Goal: Find specific page/section: Find specific page/section

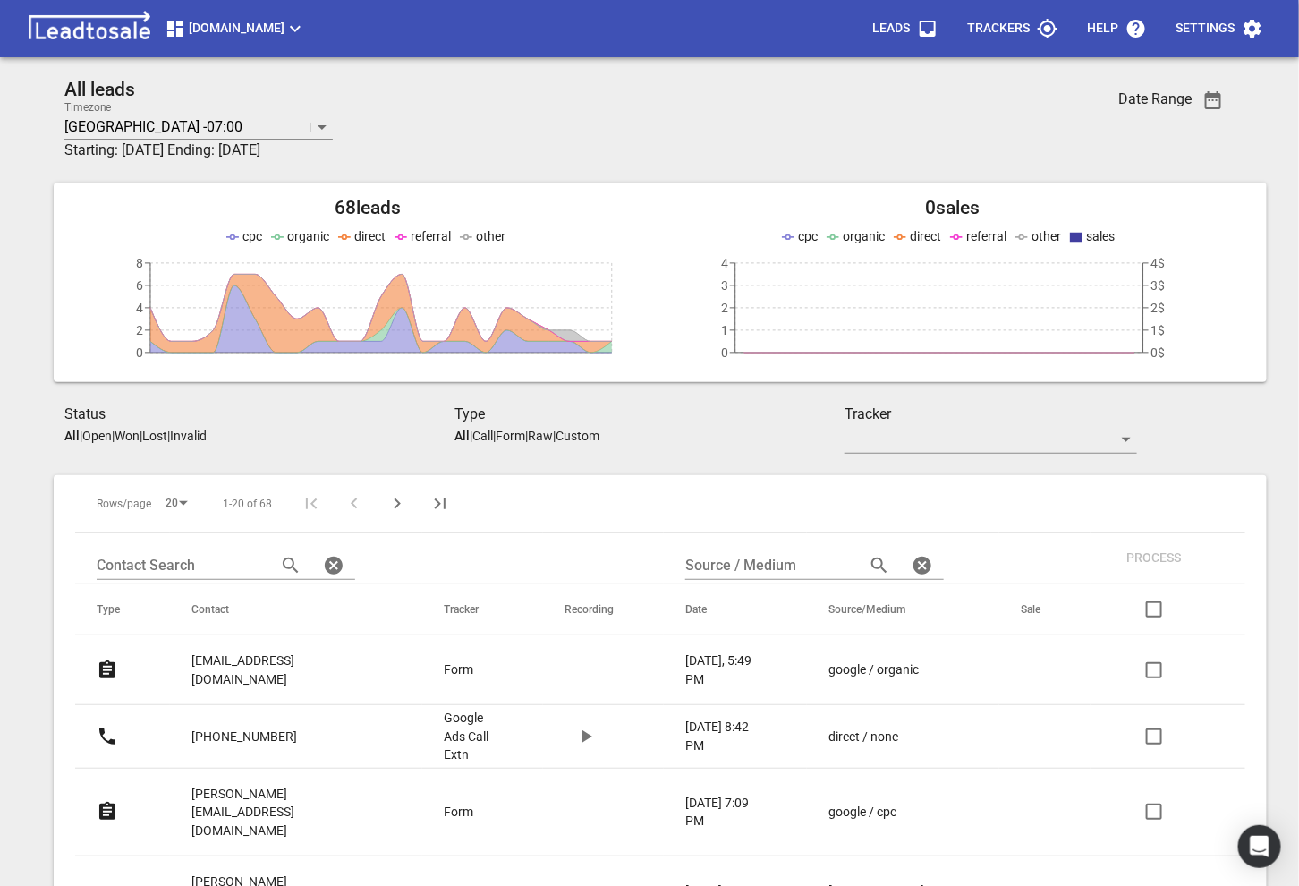
scroll to position [4, 0]
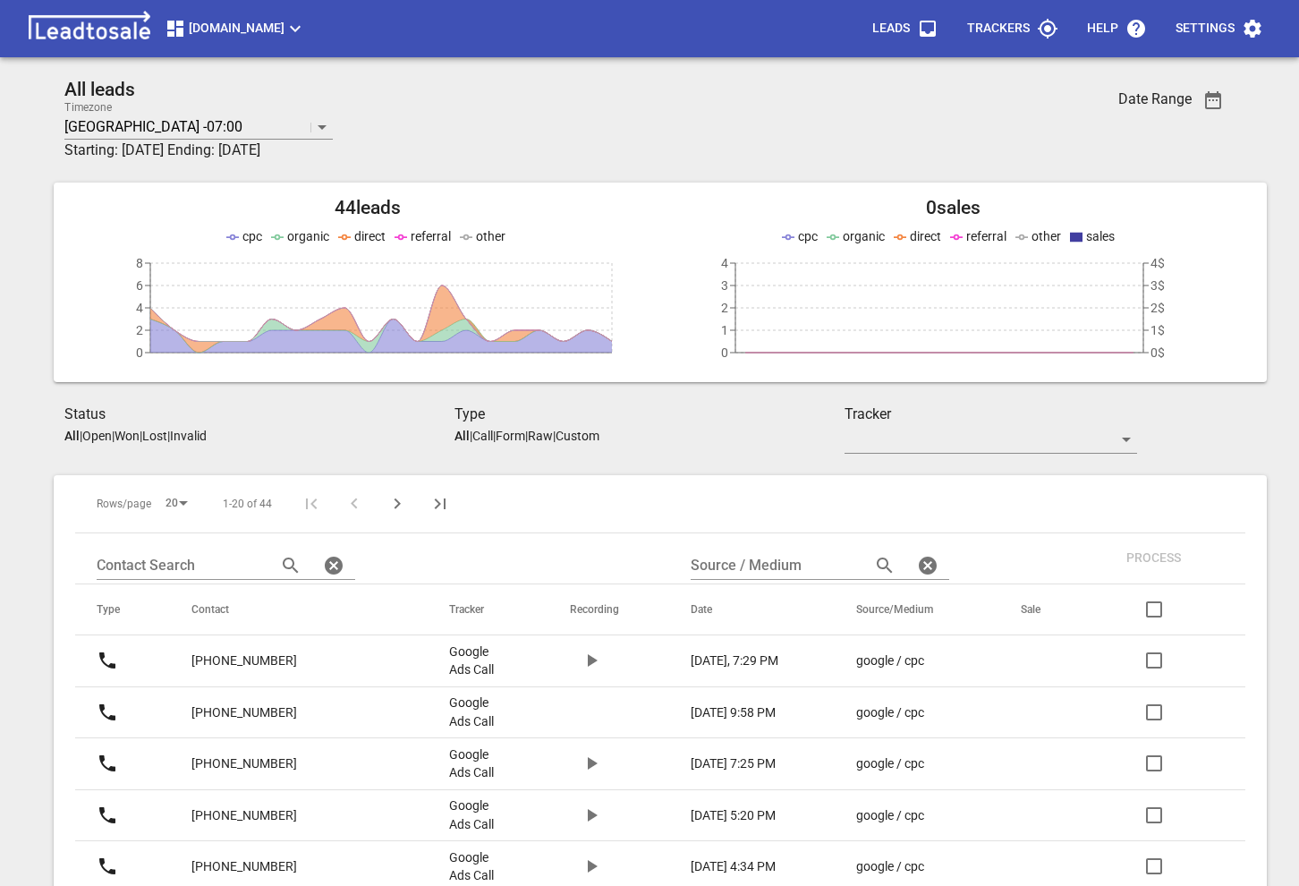
scroll to position [78, 0]
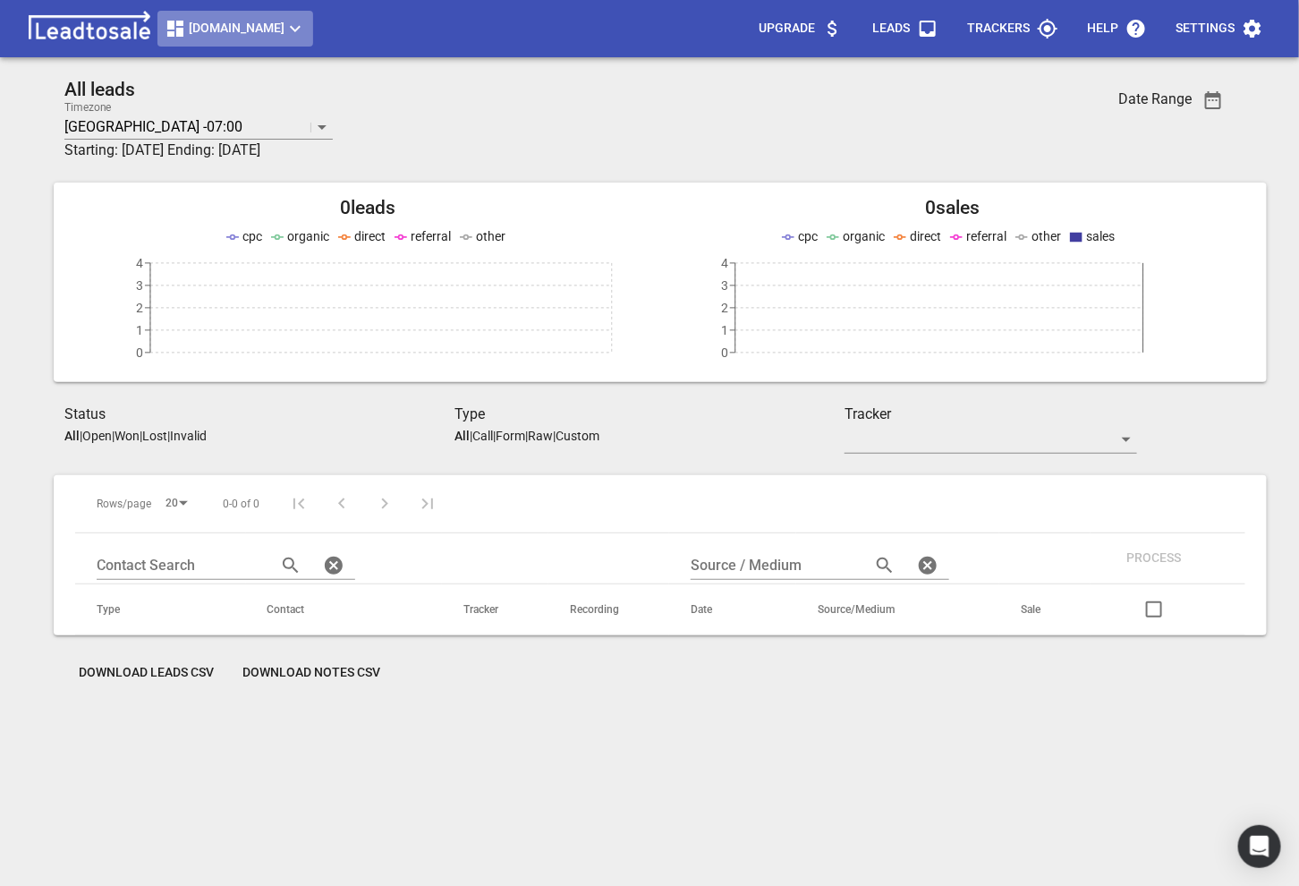
click at [172, 29] on icon "button" at bounding box center [175, 29] width 16 height 16
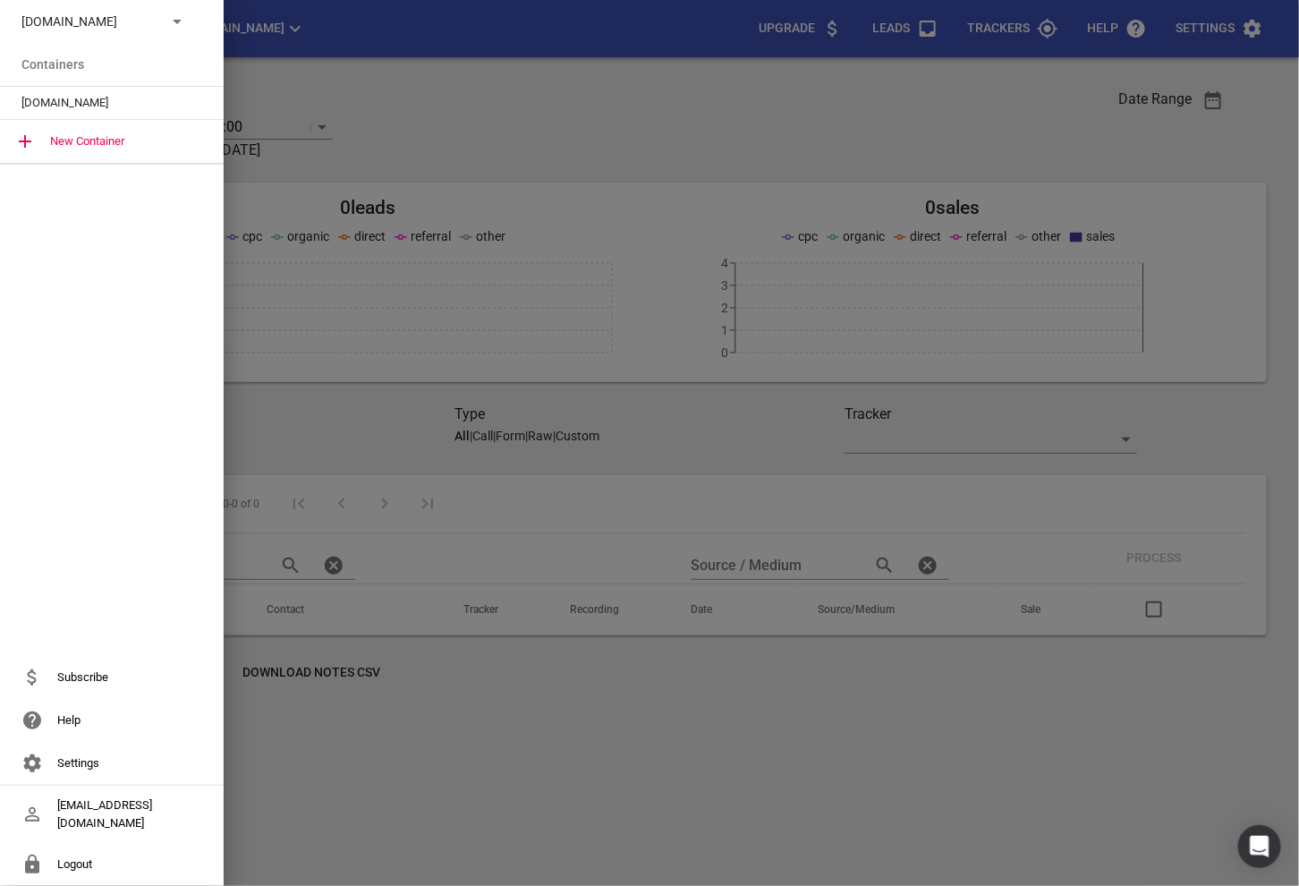
click at [111, 47] on li "Containers" at bounding box center [112, 64] width 224 height 43
click at [63, 9] on div "[DOMAIN_NAME]" at bounding box center [112, 21] width 224 height 43
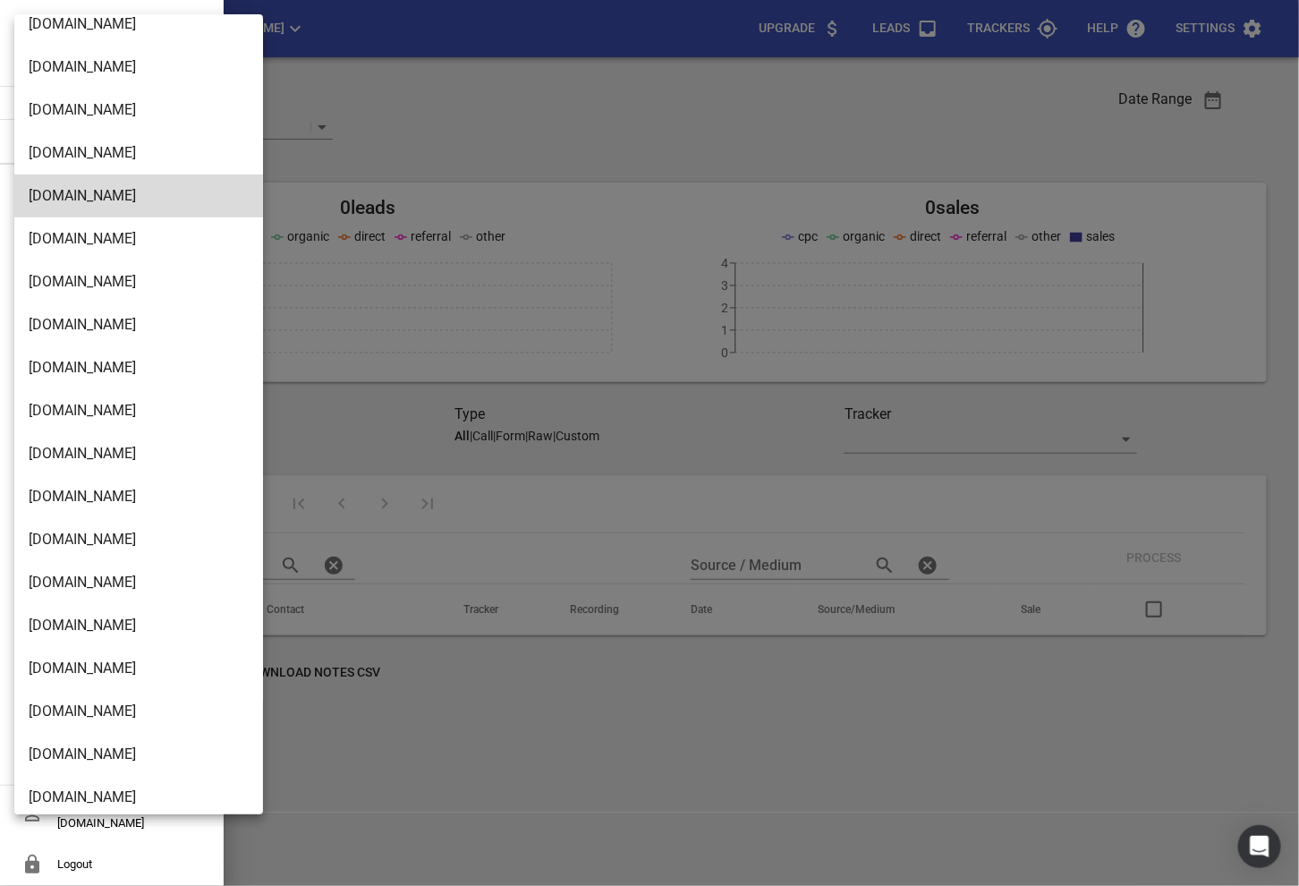
scroll to position [2905, 0]
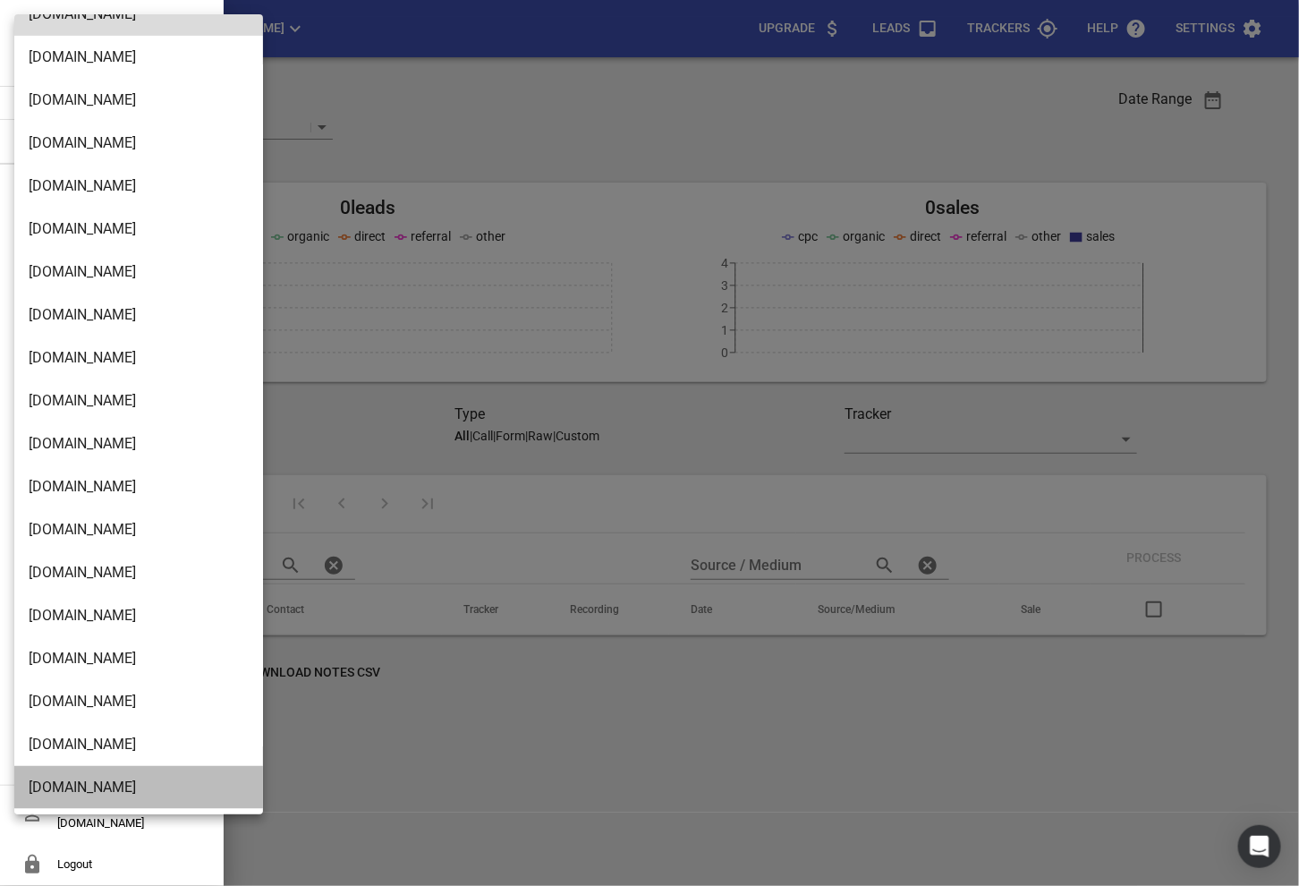
click at [82, 770] on li "[DOMAIN_NAME]" at bounding box center [138, 787] width 249 height 43
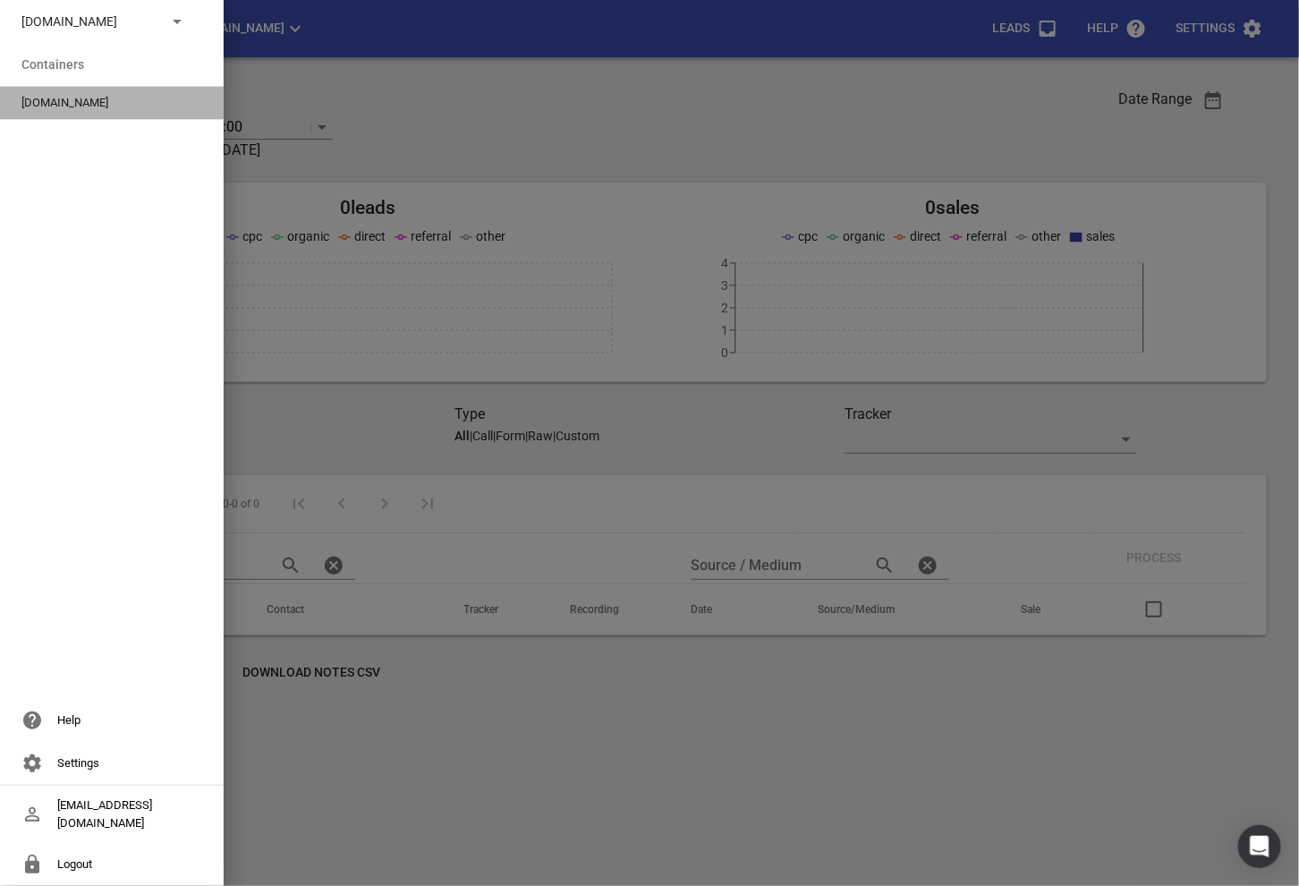
click at [80, 96] on span "[DOMAIN_NAME]" at bounding box center [104, 103] width 166 height 18
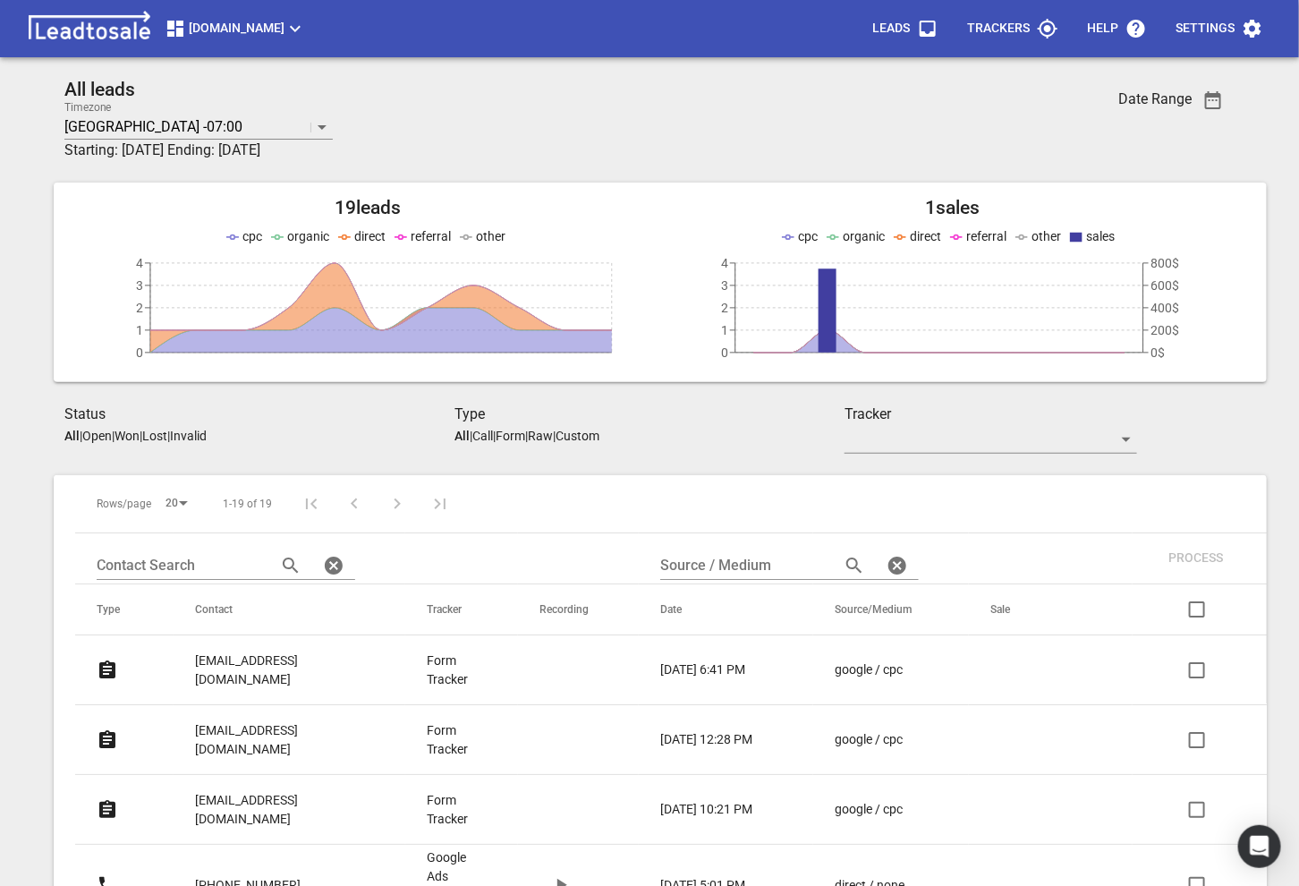
click at [276, 654] on p "[EMAIL_ADDRESS][DOMAIN_NAME]" at bounding box center [275, 669] width 160 height 37
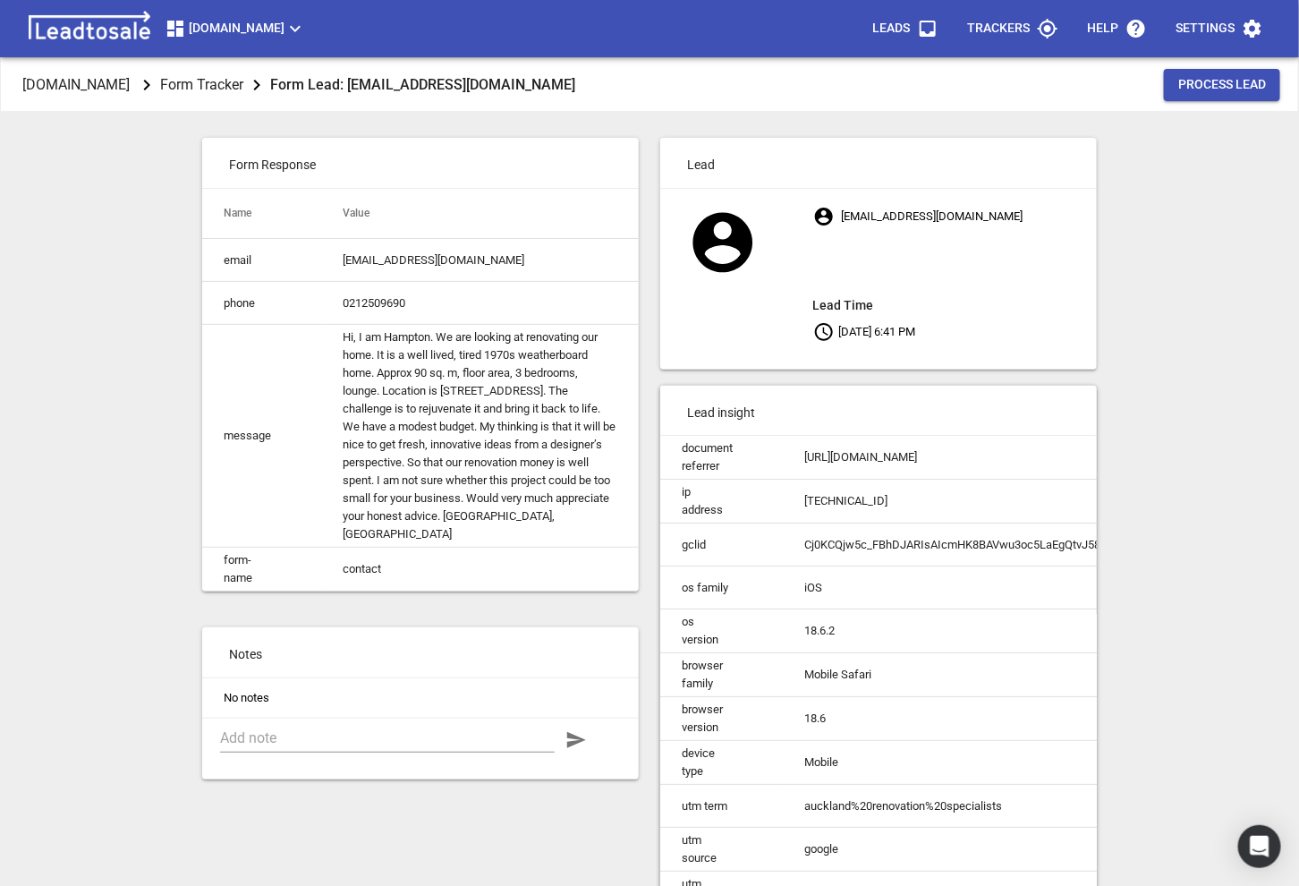
scroll to position [123, 0]
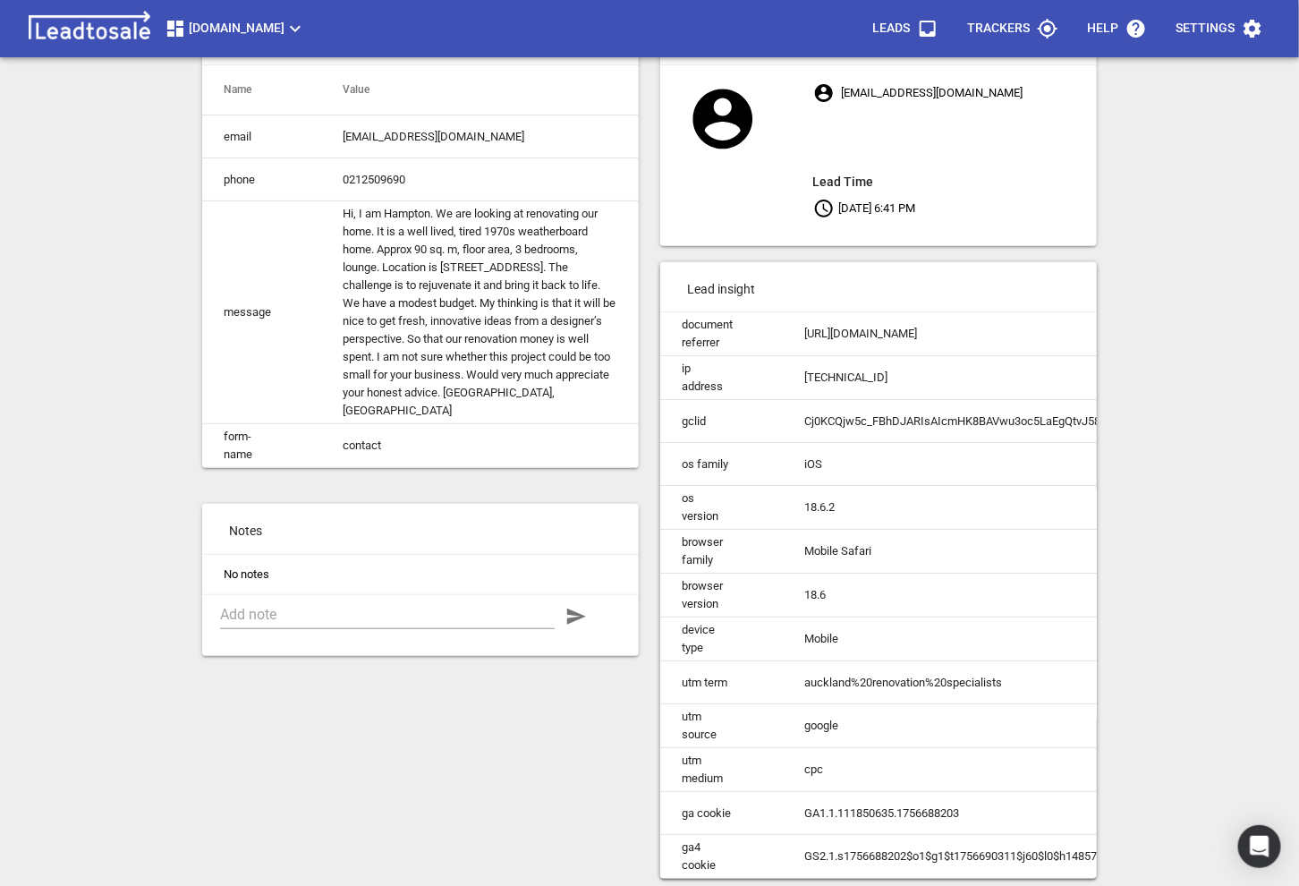
click at [175, 612] on div "Design2renovate.co.nz Form Tracker Form Lead: hambakh@gmail.com Process Lead Fo…" at bounding box center [649, 378] width 1285 height 886
